Goal: Book appointment/travel/reservation

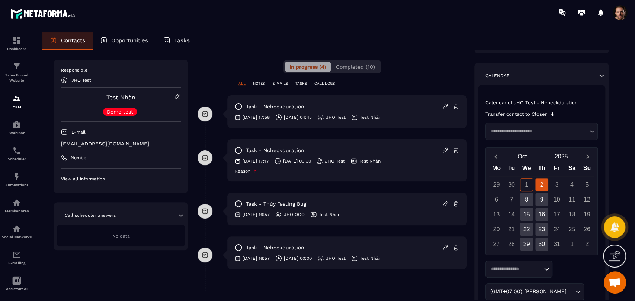
scroll to position [142, 0]
click at [529, 243] on div "29" at bounding box center [526, 245] width 13 height 13
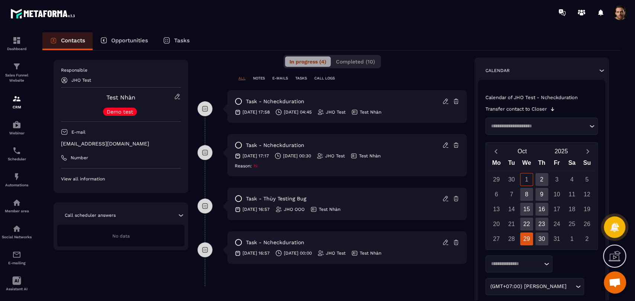
click at [525, 262] on input "Search for option" at bounding box center [515, 264] width 54 height 7
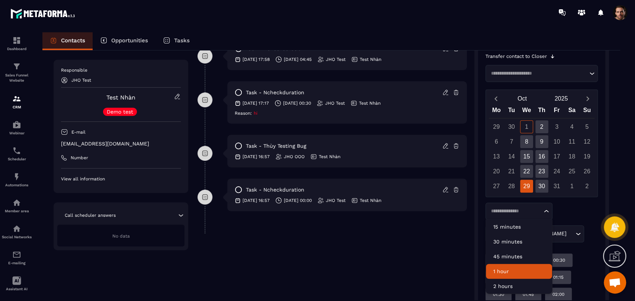
scroll to position [200, 0]
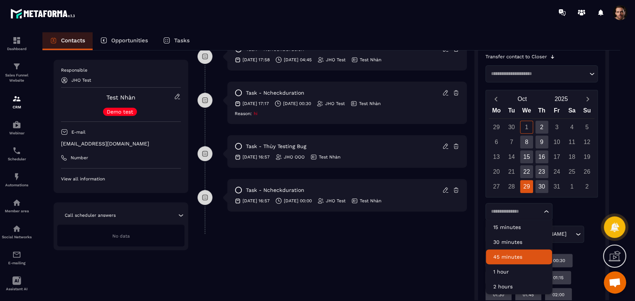
click at [518, 257] on p "45 minutes" at bounding box center [518, 257] width 51 height 7
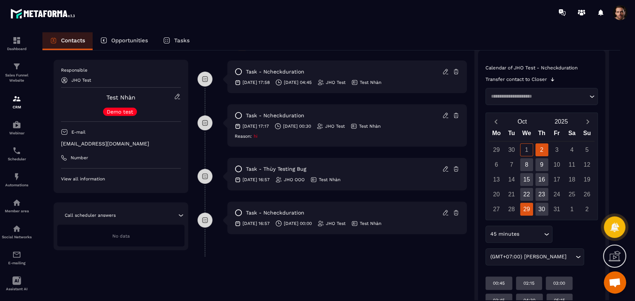
click at [528, 208] on div "29" at bounding box center [526, 209] width 13 height 13
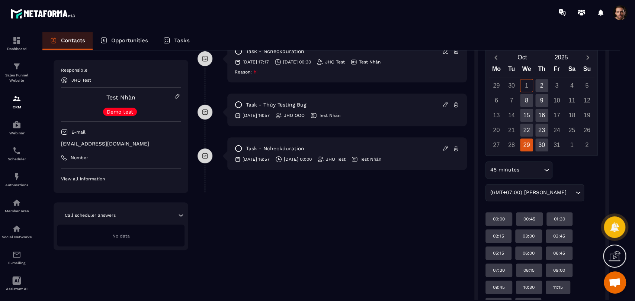
scroll to position [241, 0]
click at [527, 111] on div "15" at bounding box center [526, 115] width 13 height 13
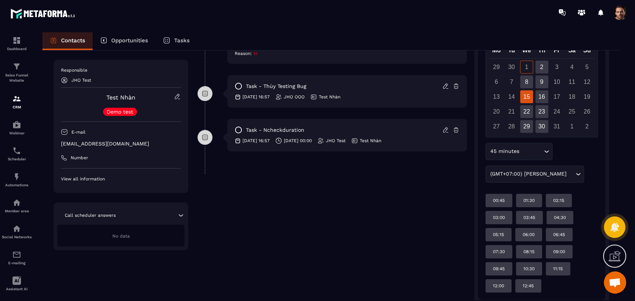
scroll to position [260, 0]
click at [552, 231] on div "06:45" at bounding box center [558, 235] width 27 height 13
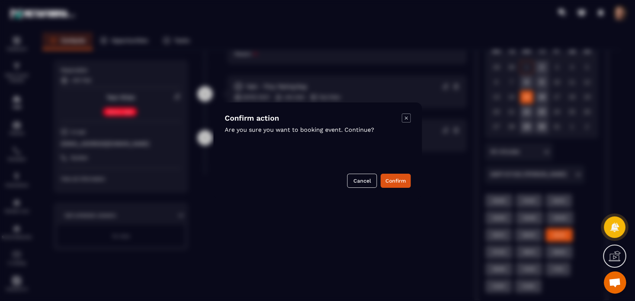
click at [403, 123] on div "Modal window" at bounding box center [405, 124] width 9 height 20
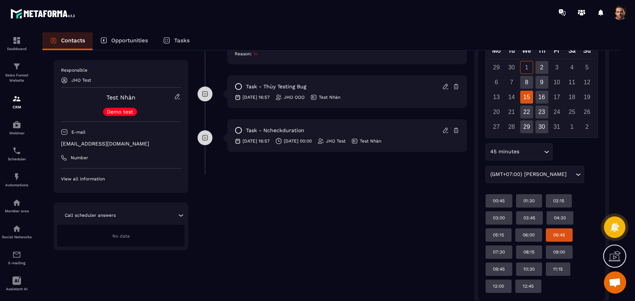
click at [506, 148] on div "45 minutes" at bounding box center [514, 152] width 55 height 8
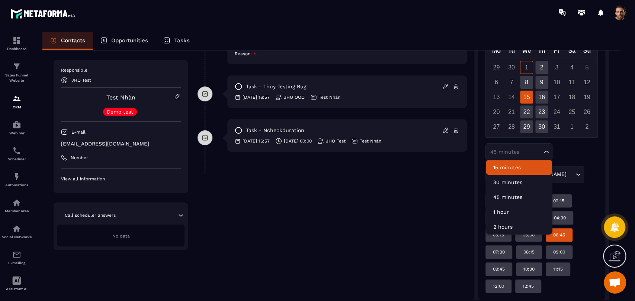
click at [504, 170] on p "15 minutes" at bounding box center [518, 167] width 51 height 7
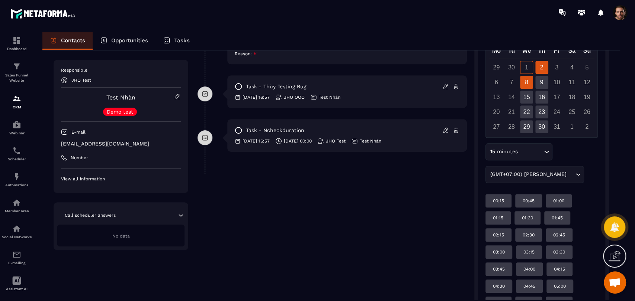
click at [527, 85] on div "8" at bounding box center [526, 82] width 13 height 13
click at [537, 71] on div "2" at bounding box center [541, 67] width 13 height 13
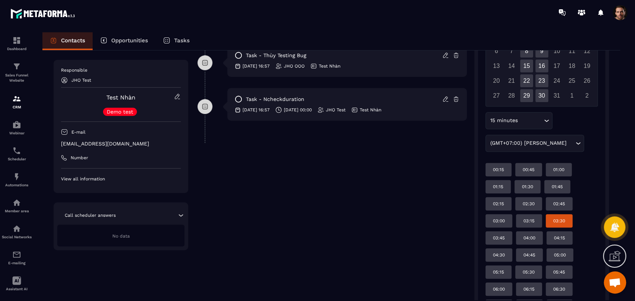
scroll to position [291, 0]
click at [524, 171] on p "00:45" at bounding box center [528, 170] width 12 height 6
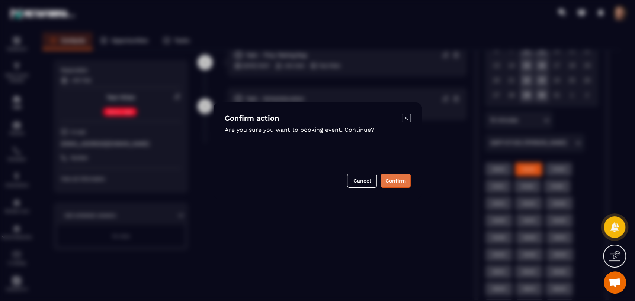
click at [392, 181] on button "Confirm" at bounding box center [395, 181] width 30 height 14
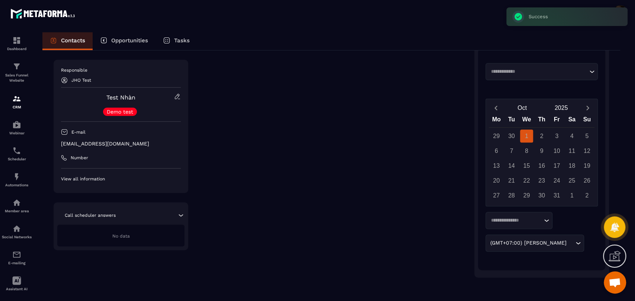
scroll to position [179, 0]
